Goal: Task Accomplishment & Management: Use online tool/utility

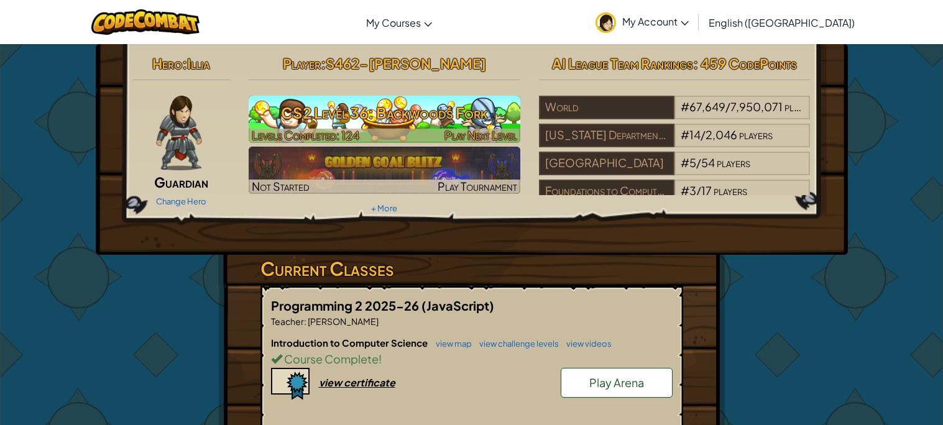
click at [382, 117] on h3 "CS2 Level 36: Backwoods Fork" at bounding box center [385, 113] width 272 height 28
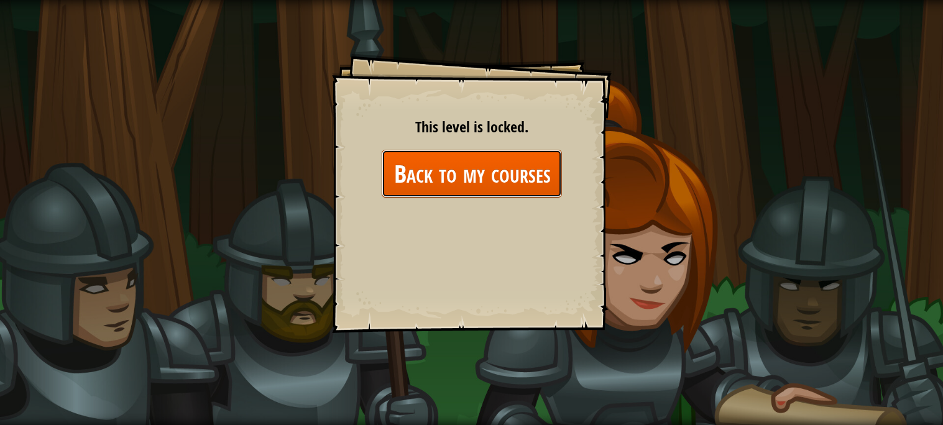
click at [461, 167] on link "Back to my courses" at bounding box center [472, 174] width 180 height 48
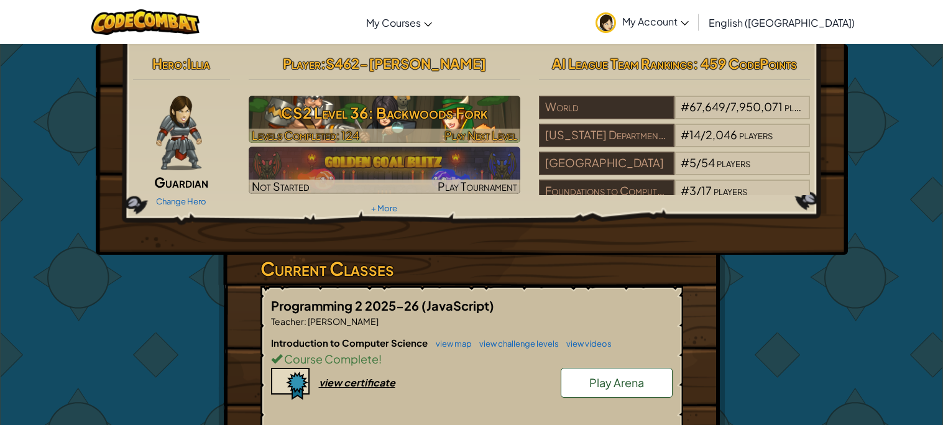
click at [394, 109] on h3 "CS2 Level 36: Backwoods Fork" at bounding box center [385, 113] width 272 height 28
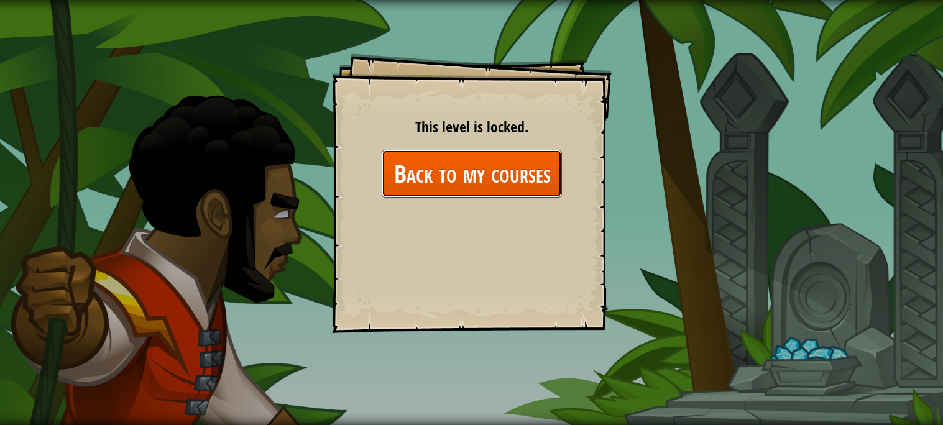
click at [428, 159] on link "Back to my courses" at bounding box center [472, 174] width 180 height 48
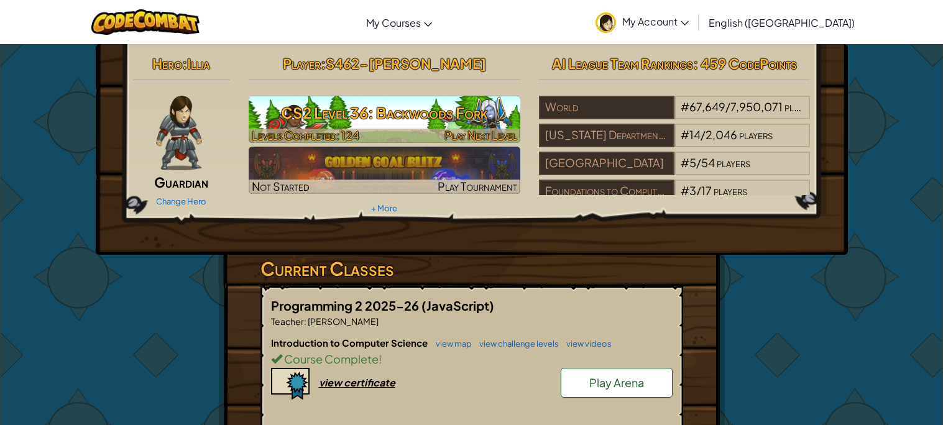
click at [339, 109] on h3 "CS2 Level 36: Backwoods Fork" at bounding box center [385, 113] width 272 height 28
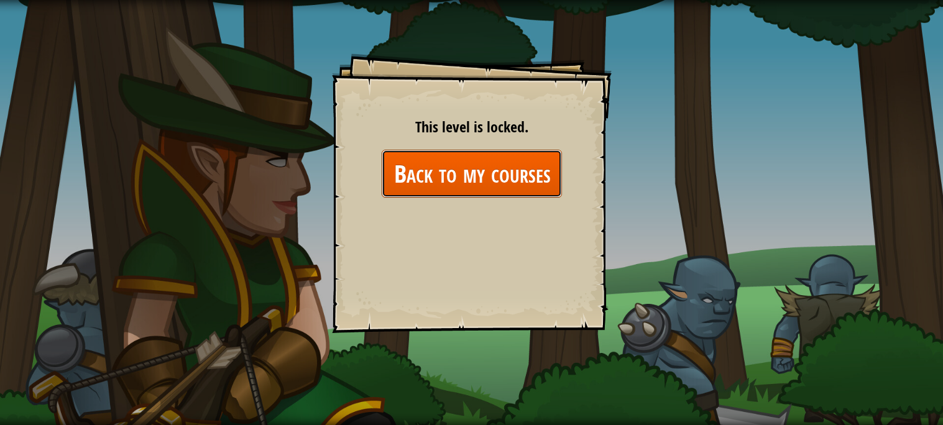
click at [458, 169] on link "Back to my courses" at bounding box center [472, 174] width 180 height 48
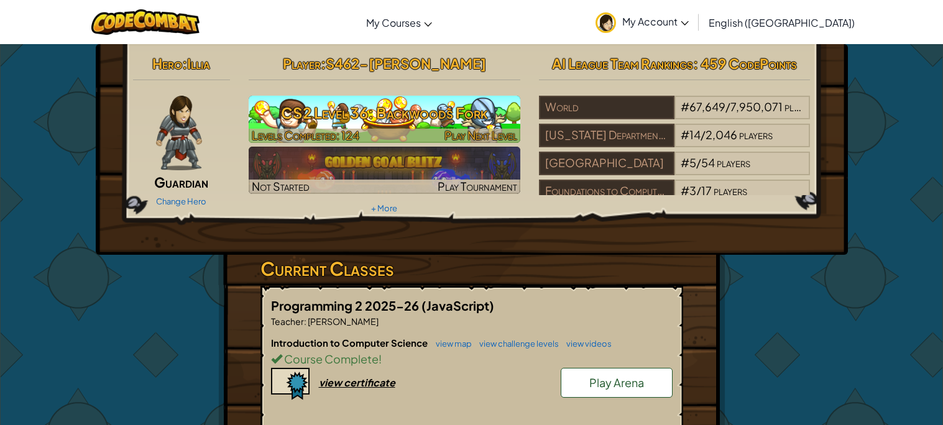
click at [260, 134] on span "Levels Completed: 124" at bounding box center [306, 135] width 108 height 14
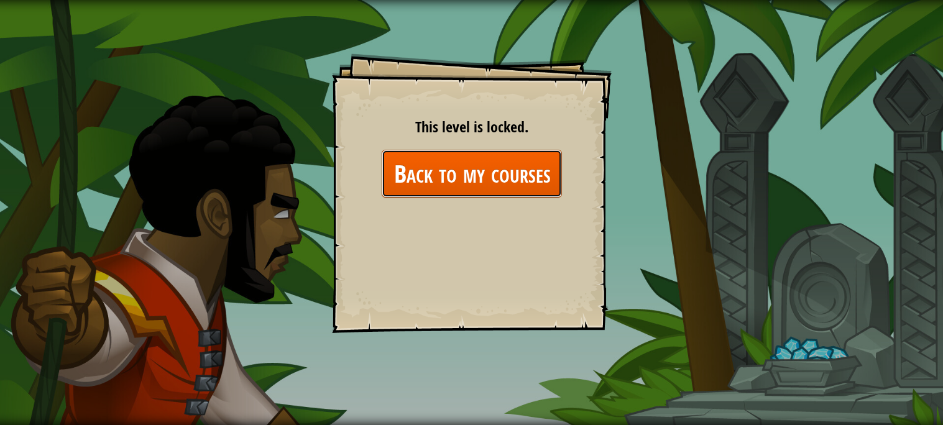
click at [509, 188] on link "Back to my courses" at bounding box center [472, 174] width 180 height 48
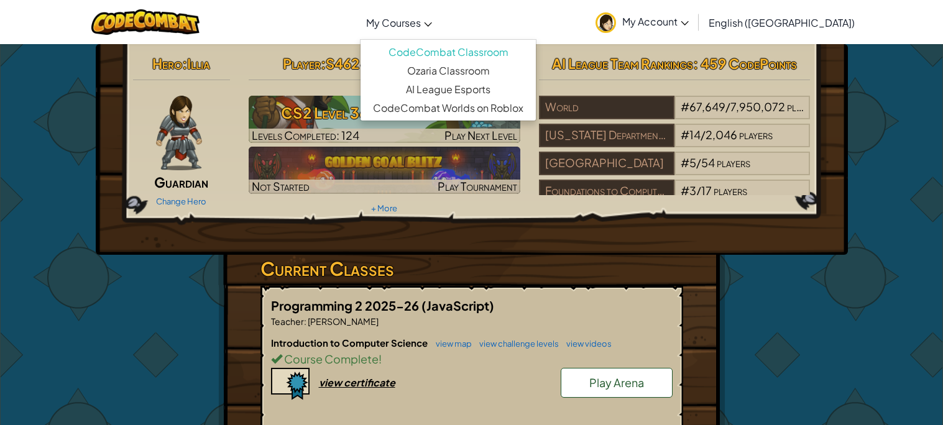
click at [438, 35] on link "My Courses" at bounding box center [399, 23] width 78 height 34
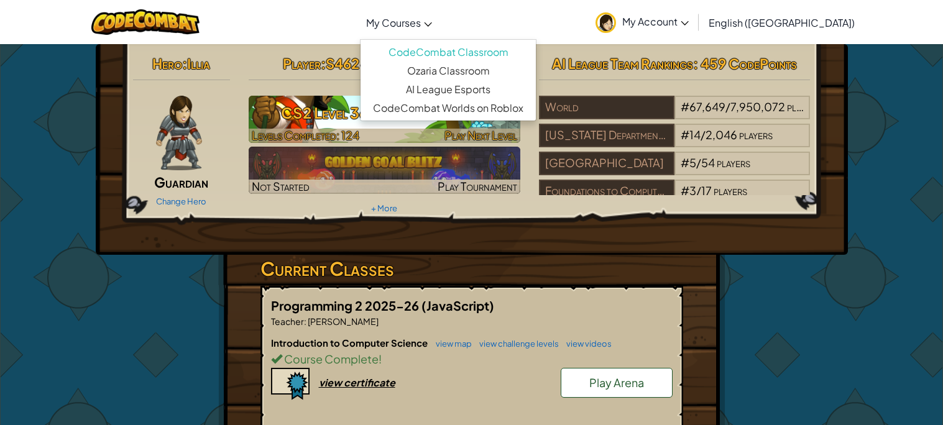
click at [370, 107] on h3 "CS2 Level 36: Backwoods Fork" at bounding box center [385, 113] width 272 height 28
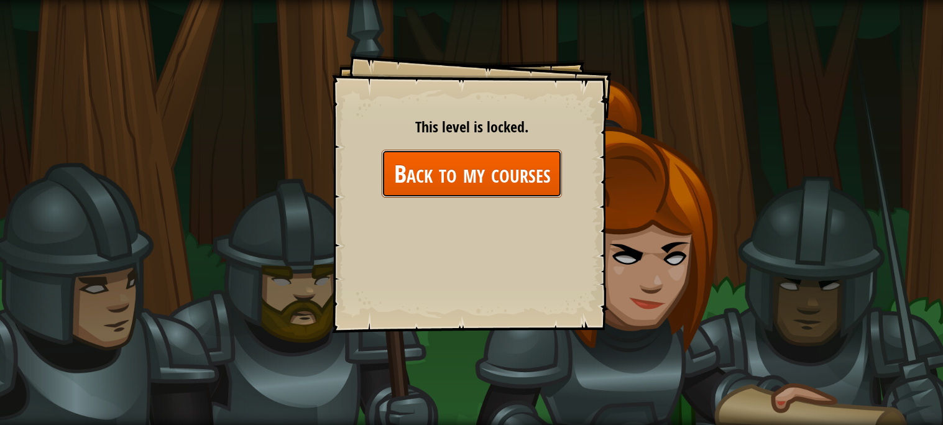
click at [438, 185] on link "Back to my courses" at bounding box center [472, 174] width 180 height 48
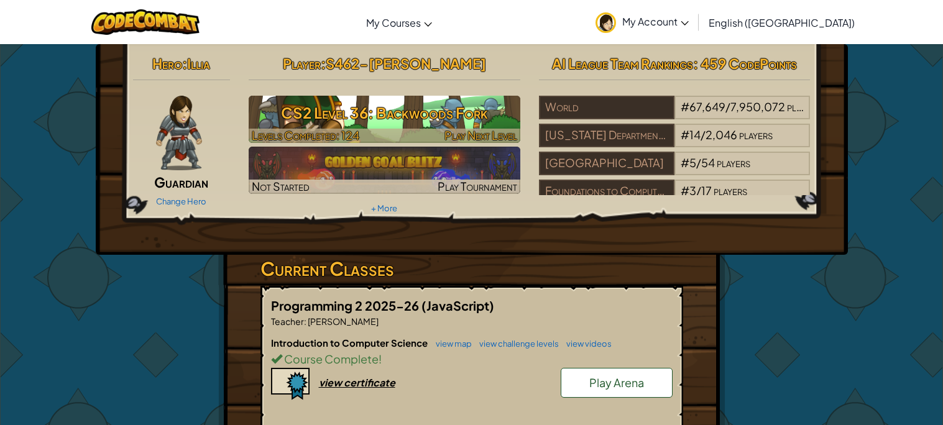
click at [321, 135] on span "Levels Completed: 124" at bounding box center [306, 135] width 108 height 14
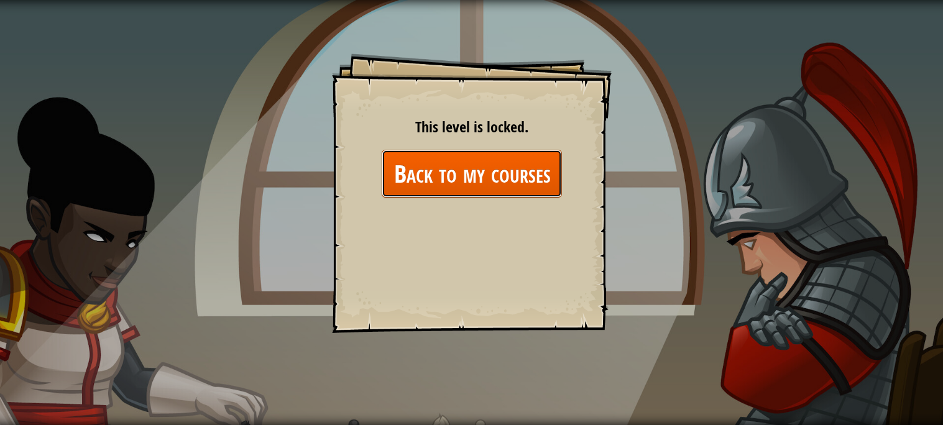
click at [432, 179] on link "Back to my courses" at bounding box center [472, 174] width 180 height 48
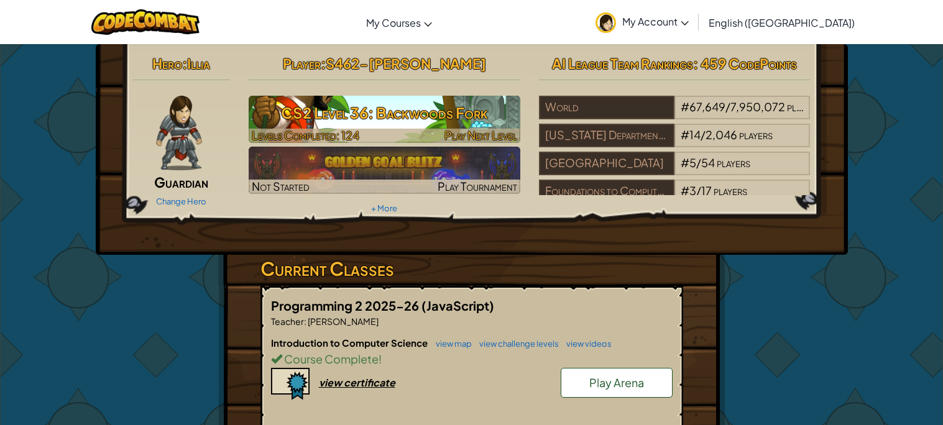
click at [366, 99] on h3 "CS2 Level 36: Backwoods Fork" at bounding box center [385, 113] width 272 height 28
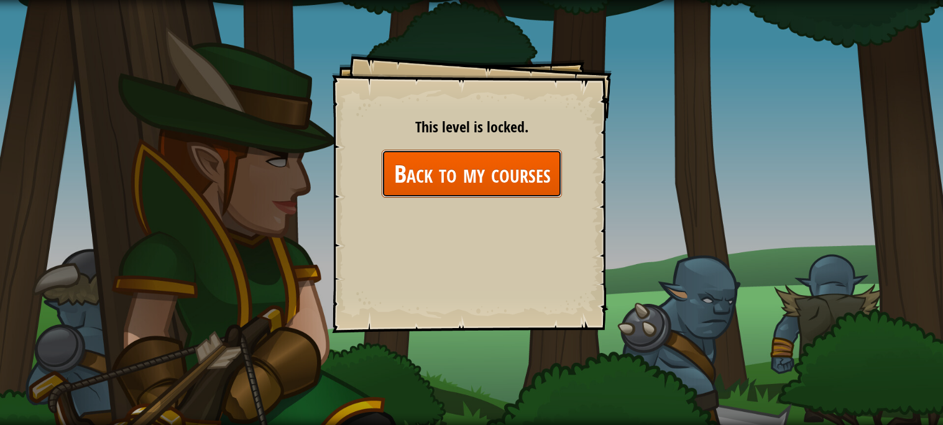
click at [388, 159] on link "Back to my courses" at bounding box center [472, 174] width 180 height 48
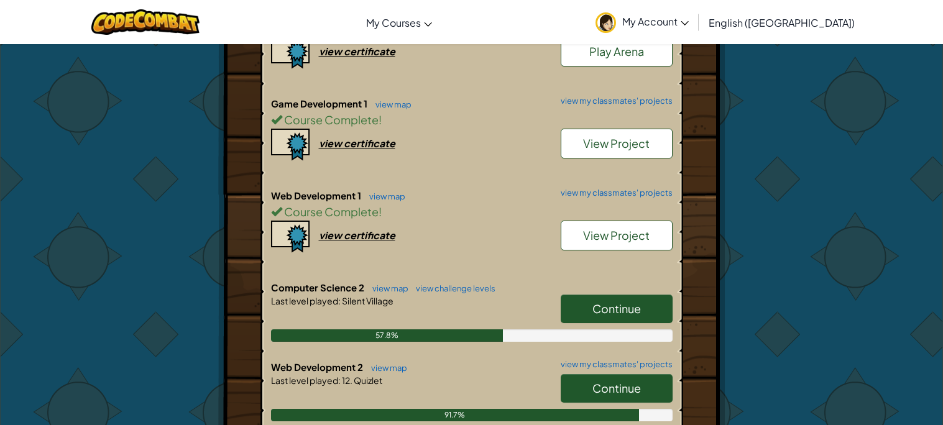
scroll to position [333, 0]
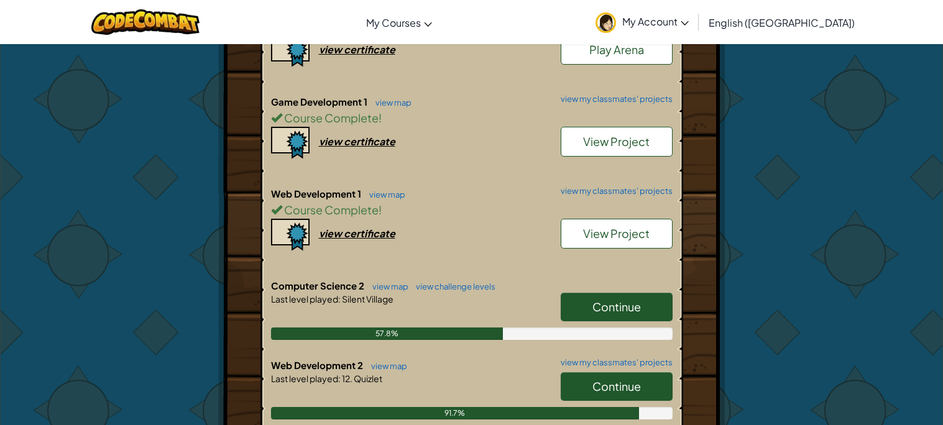
click at [595, 305] on span "Continue" at bounding box center [616, 307] width 48 height 14
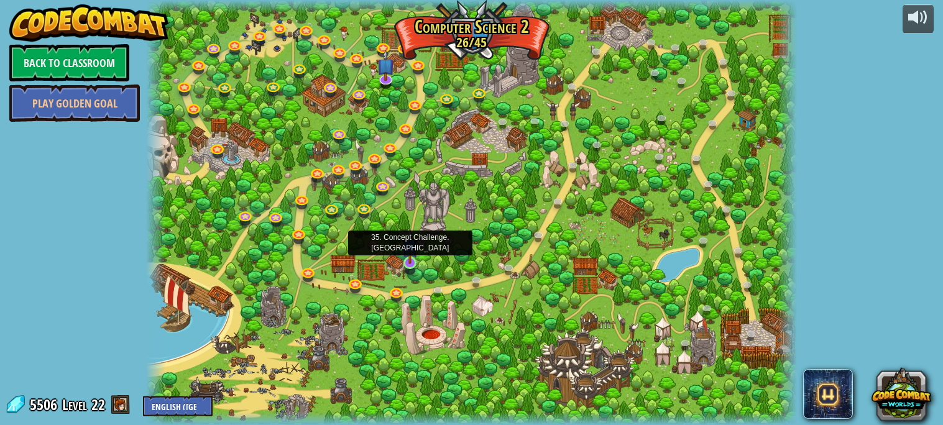
click at [406, 250] on img at bounding box center [410, 246] width 16 height 36
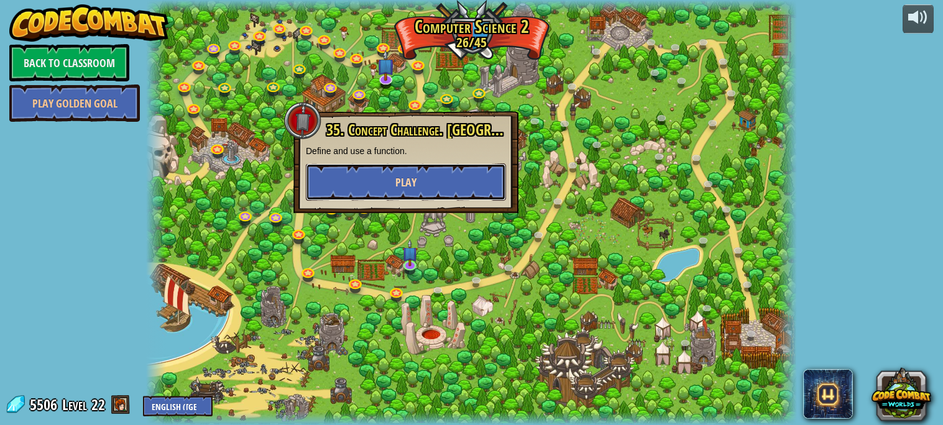
click at [430, 173] on button "Play" at bounding box center [406, 181] width 200 height 37
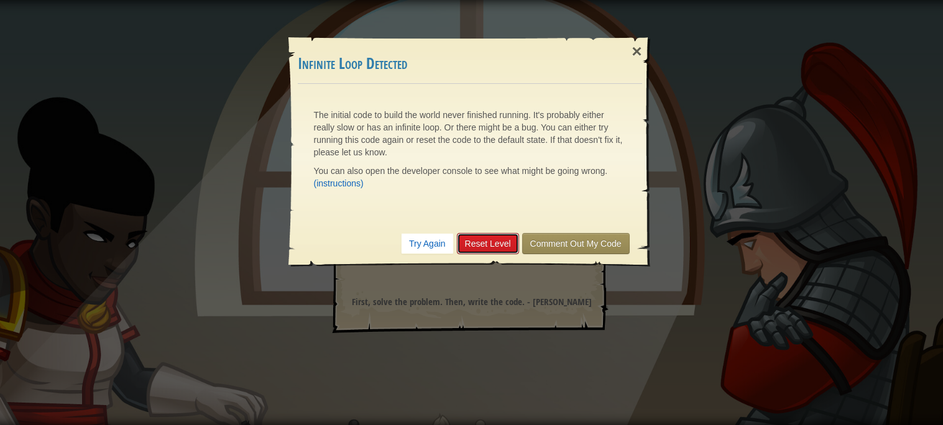
click at [508, 246] on link "Reset Level" at bounding box center [488, 243] width 62 height 21
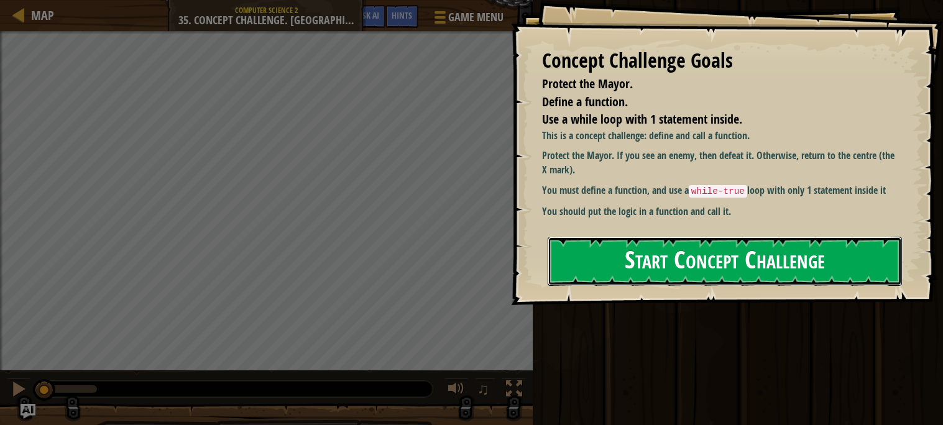
click at [693, 259] on button "Start Concept Challenge" at bounding box center [725, 261] width 354 height 49
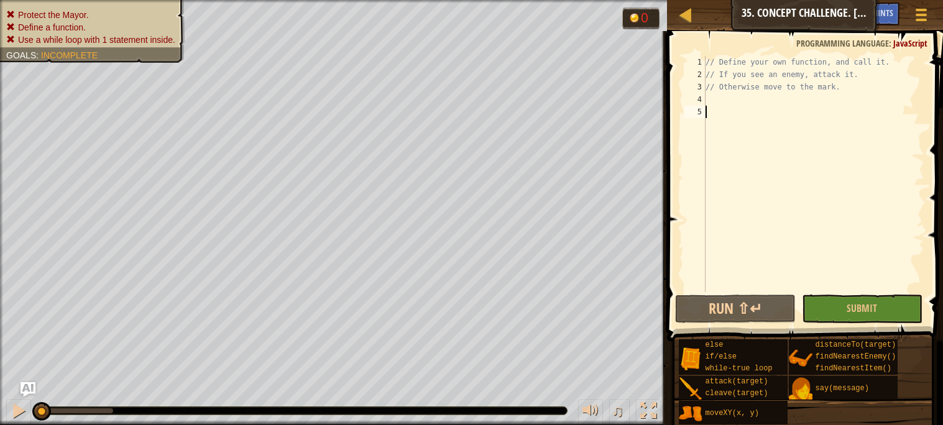
click at [741, 109] on div "// Define your own function, and call it. // If you see an enemy, attack it. //…" at bounding box center [813, 186] width 221 height 261
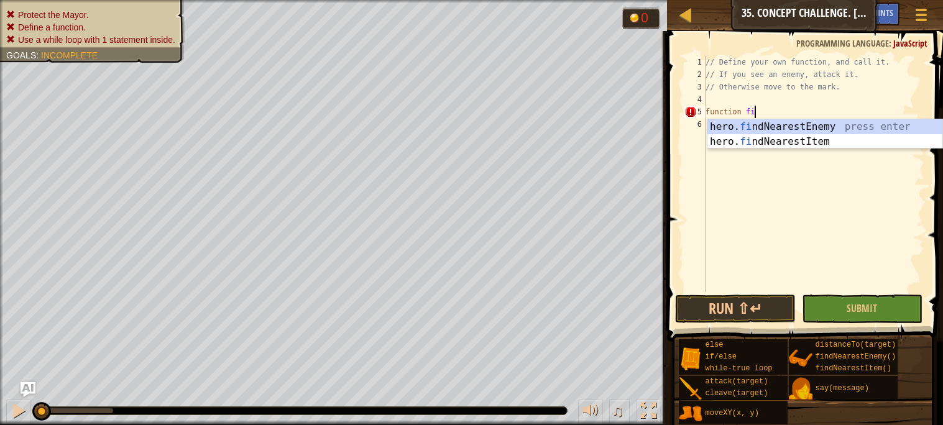
scroll to position [5, 3]
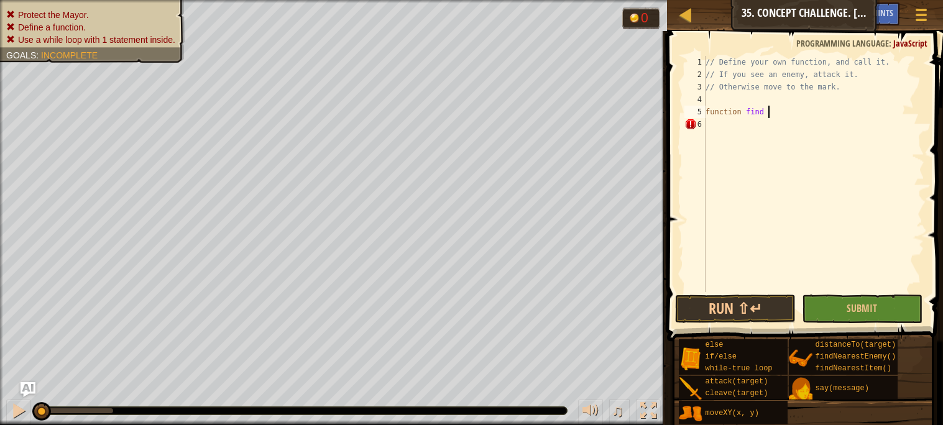
type textarea "function find {"
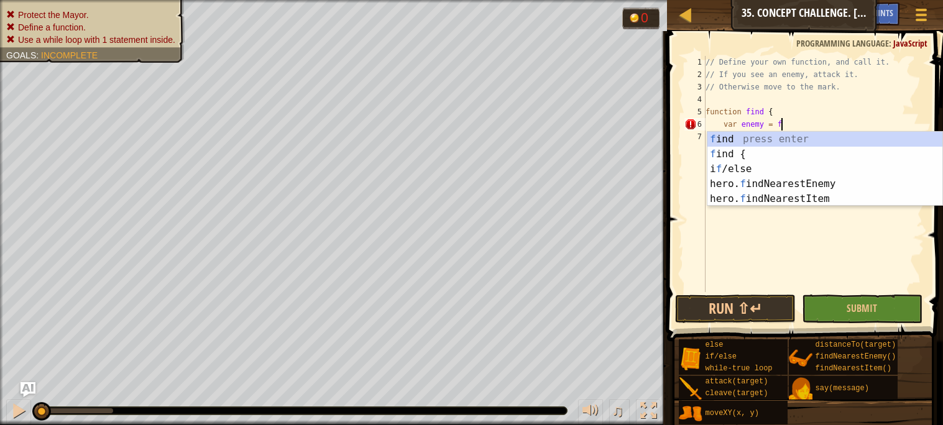
type textarea "var enemy = fin"
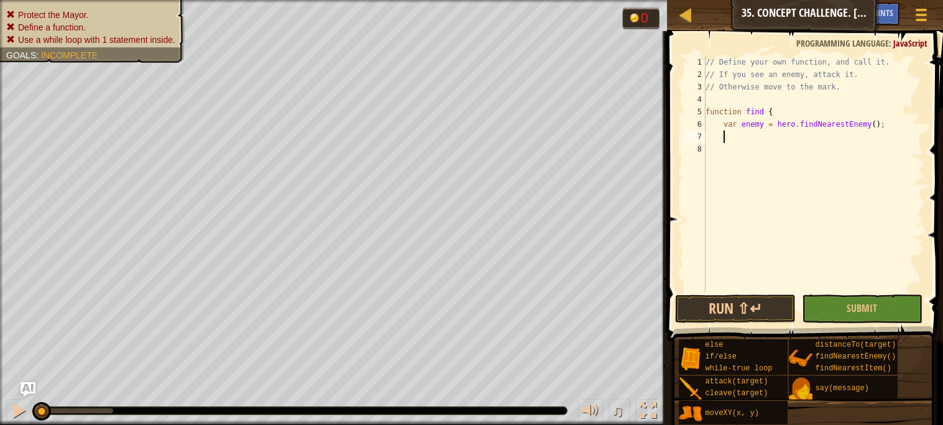
scroll to position [5, 1]
type textarea "a"
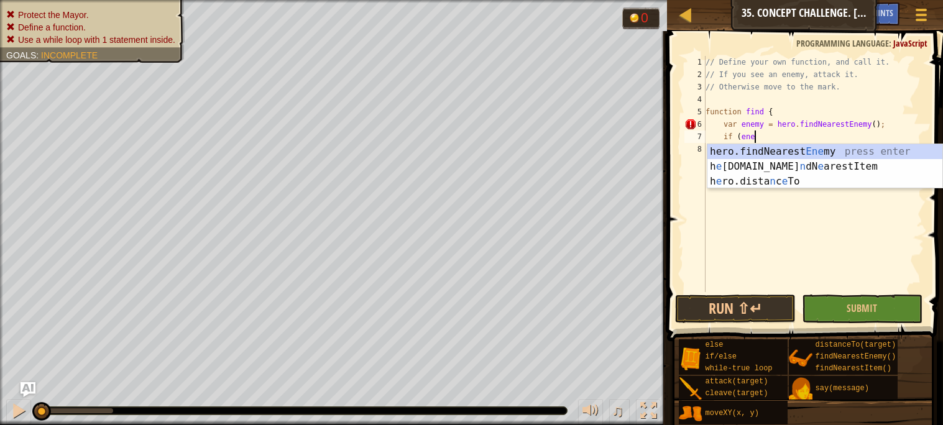
scroll to position [5, 3]
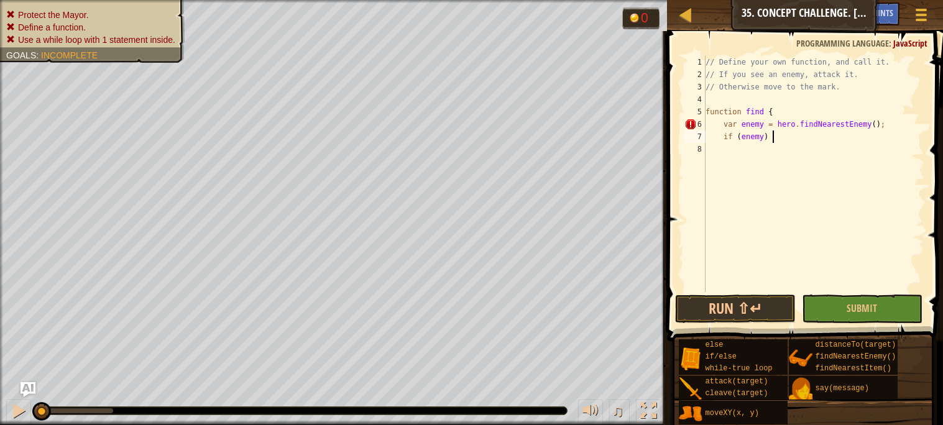
type textarea "if (enemy) {"
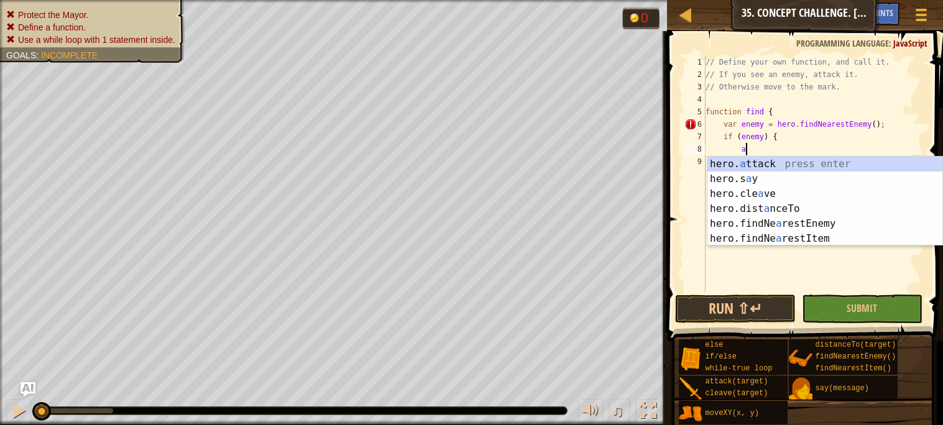
scroll to position [5, 2]
type textarea "hero.attack(enemy);"
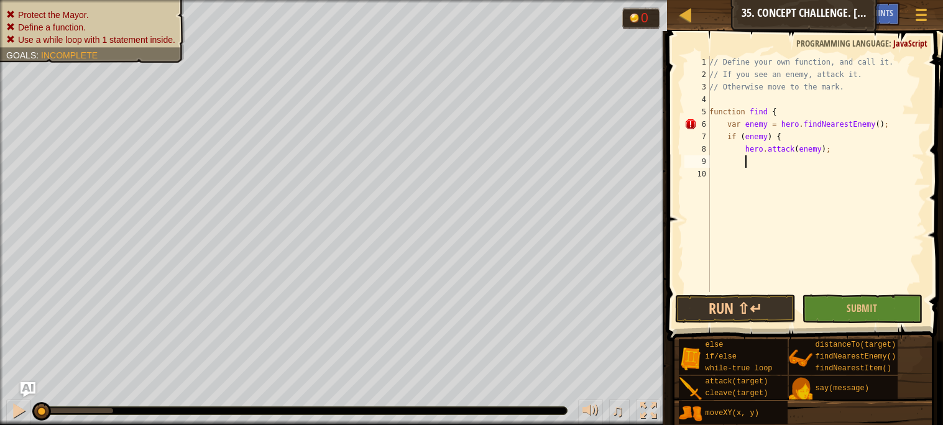
scroll to position [5, 1]
type textarea "}"
type textarea "hero.attack(enemy);"
type textarea "}"
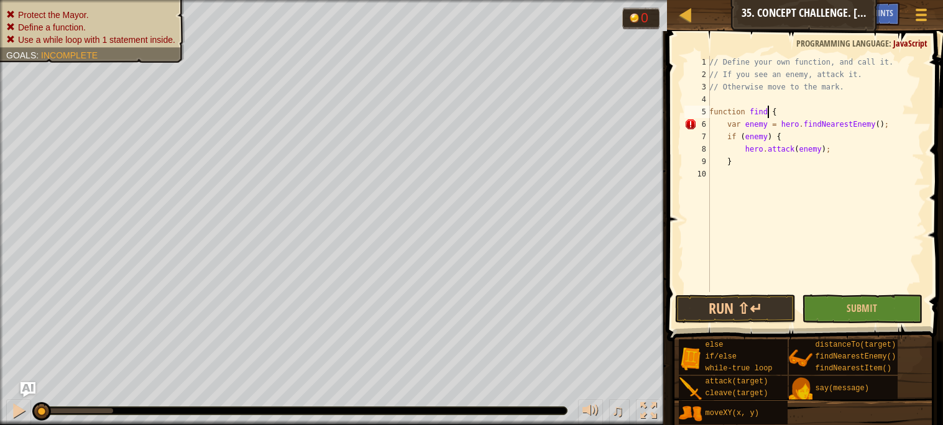
scroll to position [5, 5]
type textarea "}"
type textarea "WHi"
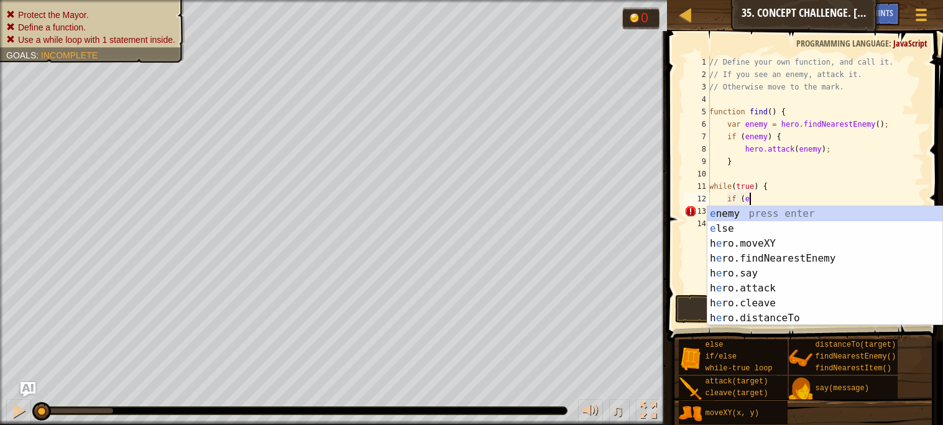
type textarea "if ("
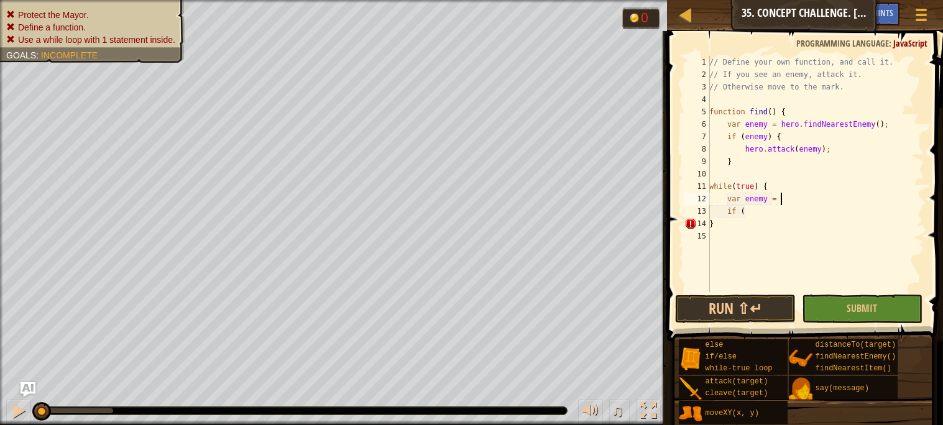
scroll to position [5, 6]
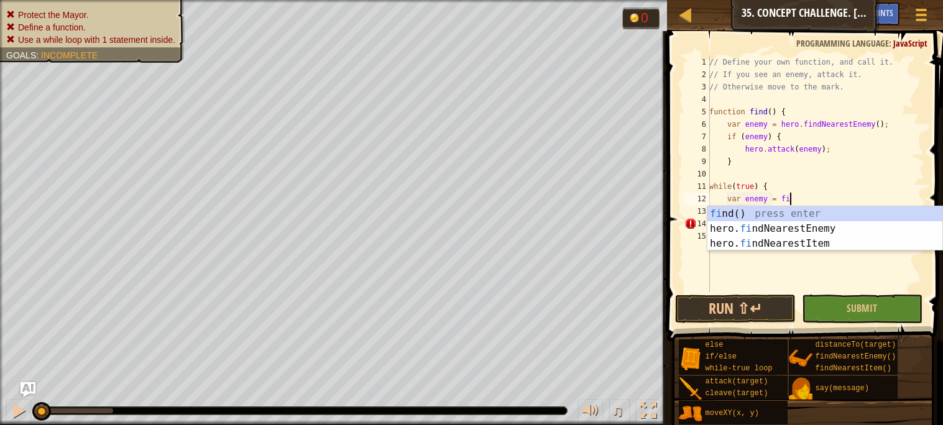
type textarea "var enemy = find"
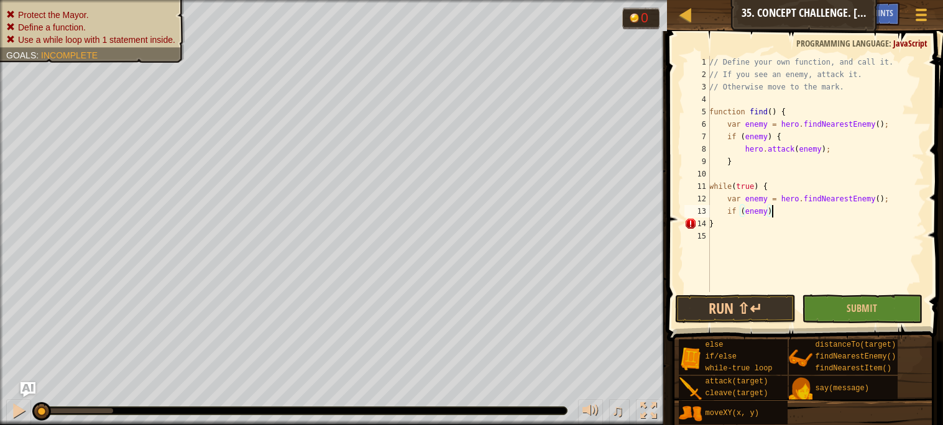
scroll to position [5, 4]
type textarea "v"
click at [771, 182] on div "// Define your own function, and call it. // If you see an enemy, attack it. //…" at bounding box center [816, 186] width 218 height 261
click at [710, 200] on div "// Define your own function, and call it. // If you see an enemy, attack it. //…" at bounding box center [816, 186] width 218 height 261
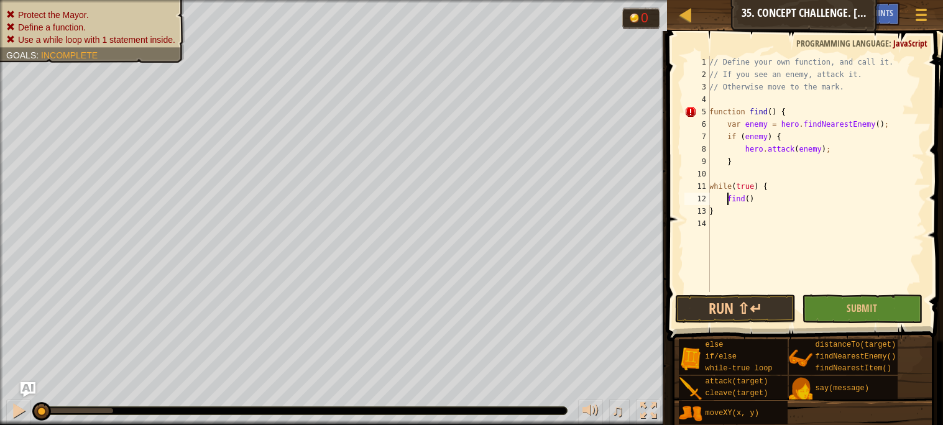
click at [843, 150] on div "// Define your own function, and call it. // If you see an enemy, attack it. //…" at bounding box center [816, 186] width 218 height 261
click at [735, 134] on div "// Define your own function, and call it. // If you see an enemy, attack it. //…" at bounding box center [816, 186] width 218 height 261
click at [755, 161] on div "// Define your own function, and call it. // If you see an enemy, attack it. //…" at bounding box center [816, 186] width 218 height 261
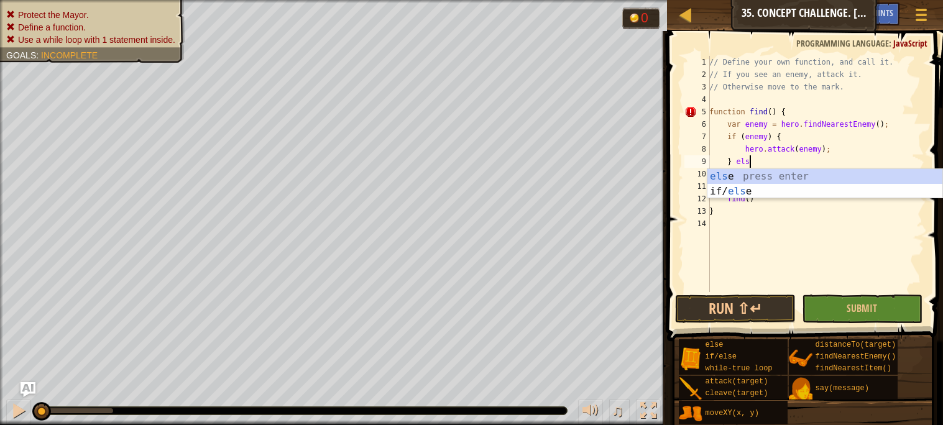
type textarea "} else"
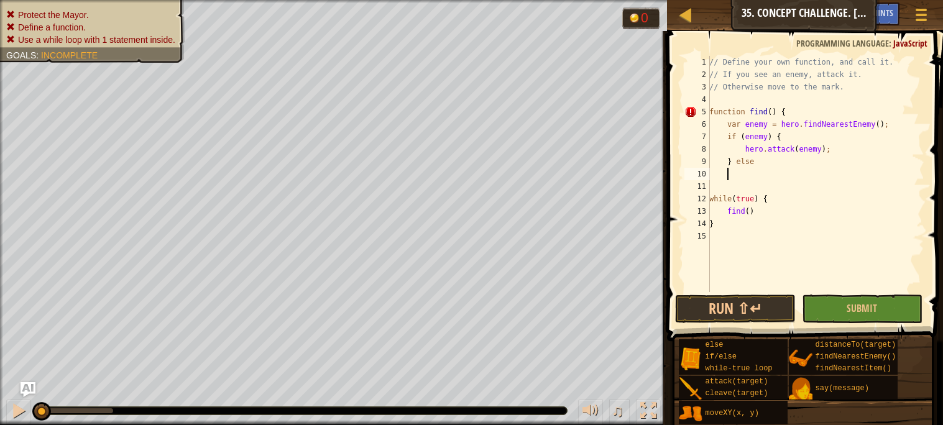
scroll to position [5, 0]
type textarea "} else {"
click at [756, 229] on div "// Define your own function, and call it. // If you see an enemy, attack it. //…" at bounding box center [816, 186] width 218 height 261
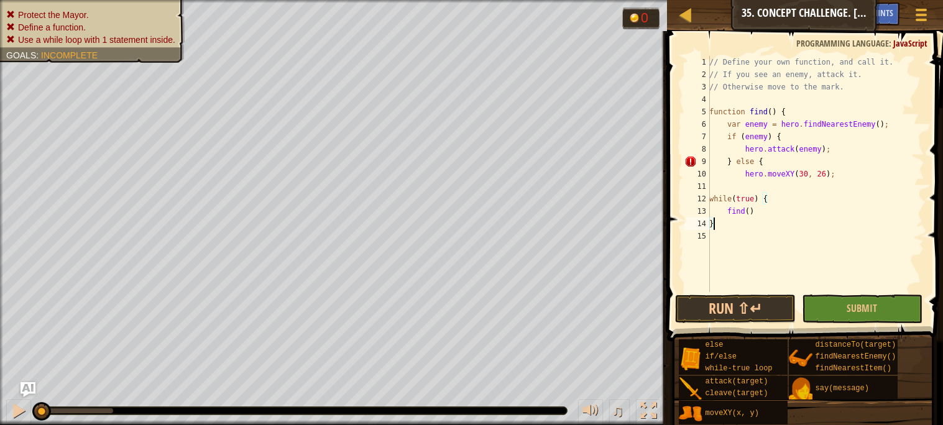
click at [842, 178] on div "// Define your own function, and call it. // If you see an enemy, attack it. //…" at bounding box center [816, 186] width 218 height 261
type textarea "hero.moveXY(30, 26);"
type textarea "}"
click at [763, 314] on button "Run ⇧↵" at bounding box center [735, 309] width 121 height 29
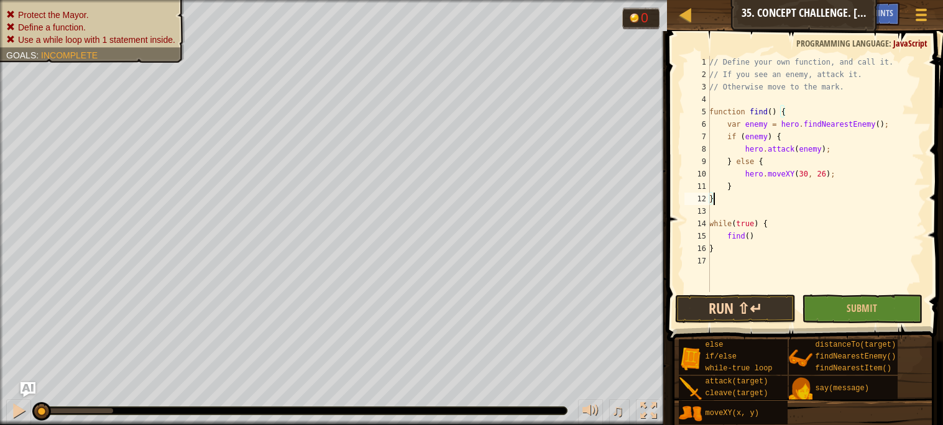
type textarea "}"
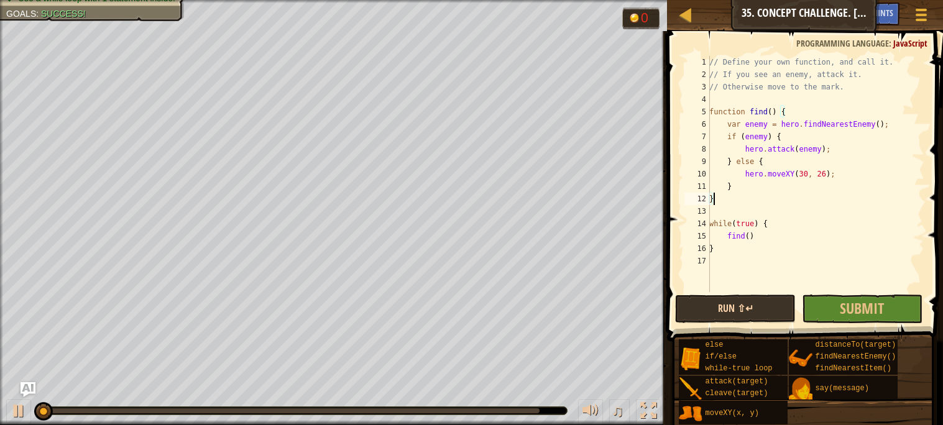
scroll to position [5, 0]
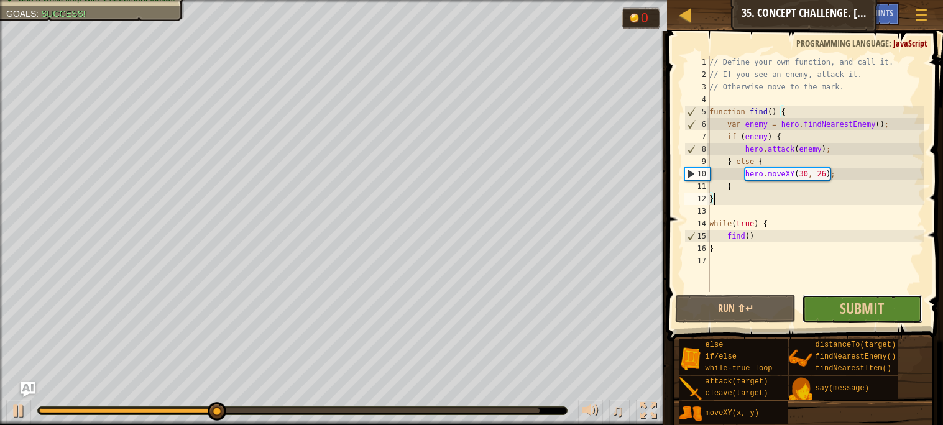
click at [830, 297] on button "Submit" at bounding box center [862, 309] width 121 height 29
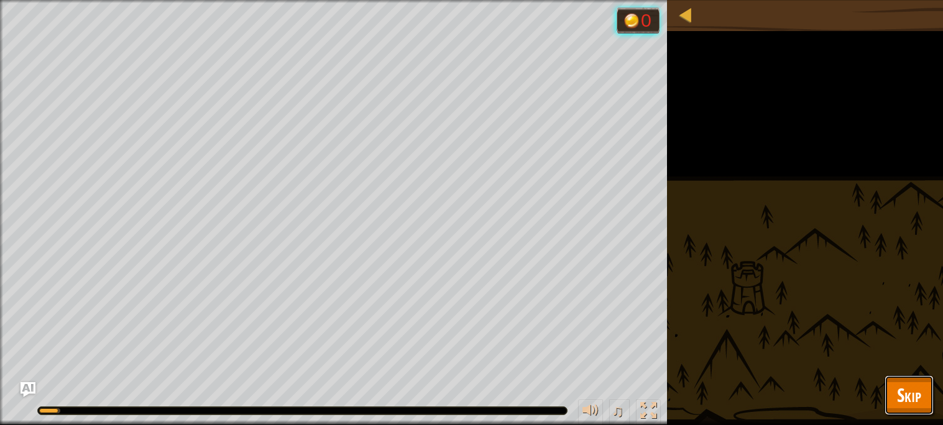
click at [897, 410] on button "Skip" at bounding box center [908, 395] width 49 height 40
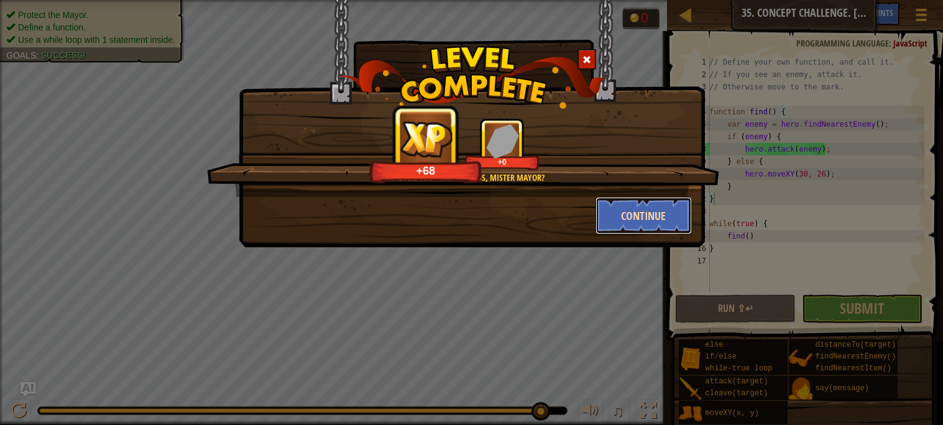
click at [639, 209] on button "Continue" at bounding box center [643, 215] width 96 height 37
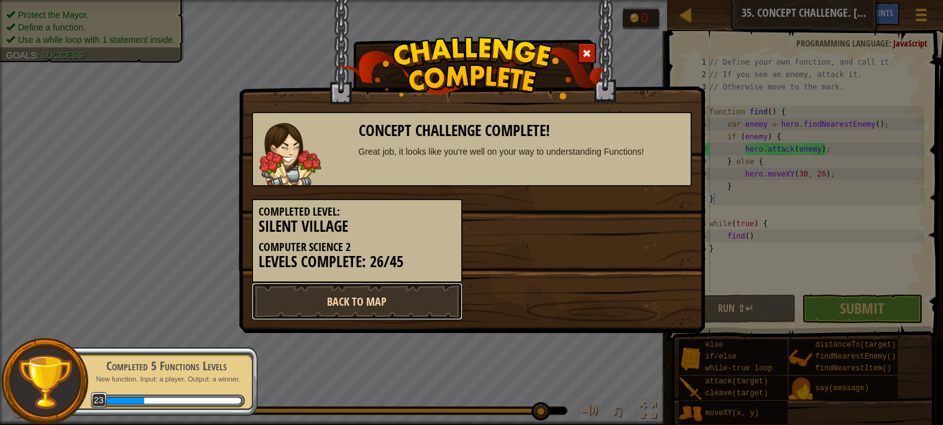
click at [383, 306] on link "Back to Map" at bounding box center [357, 301] width 211 height 37
